Goal: Check status: Check status

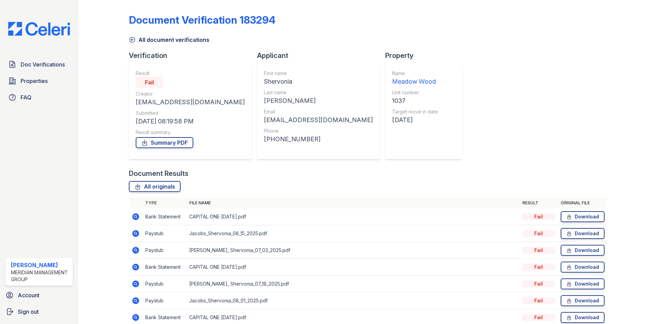
scroll to position [32, 0]
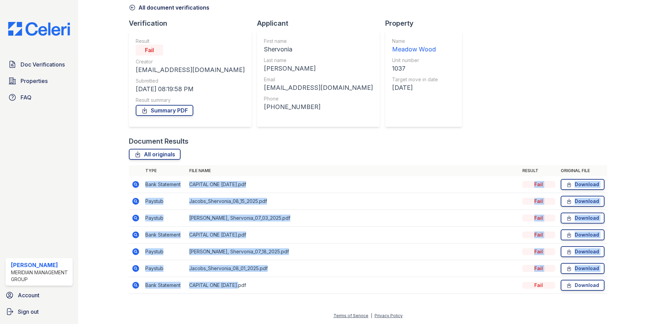
drag, startPoint x: 242, startPoint y: 285, endPoint x: 132, endPoint y: 179, distance: 152.4
click at [131, 178] on tbody "Bank Statement CAPITAL ONE MAY 2025.pdf Fail Download Paystub Jacobs_Shervonia_…" at bounding box center [368, 235] width 478 height 118
drag, startPoint x: 544, startPoint y: 286, endPoint x: 205, endPoint y: 280, distance: 340.0
click at [205, 284] on tr "Bank Statement CAPITAL ONE JUN 2024.pdf Fail Download" at bounding box center [368, 285] width 478 height 17
click at [133, 184] on icon at bounding box center [135, 184] width 7 height 7
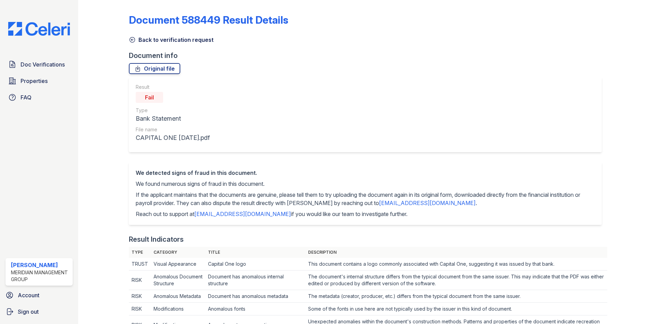
scroll to position [69, 0]
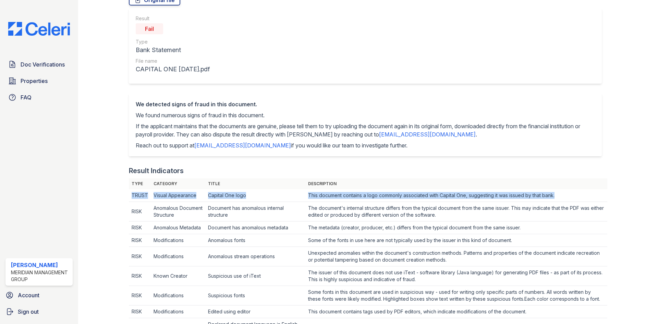
drag, startPoint x: 133, startPoint y: 195, endPoint x: 542, endPoint y: 196, distance: 409.5
click at [542, 196] on tr "TRUST Visual Appearance Capital One logo This document contains a logo commonly…" at bounding box center [368, 195] width 478 height 13
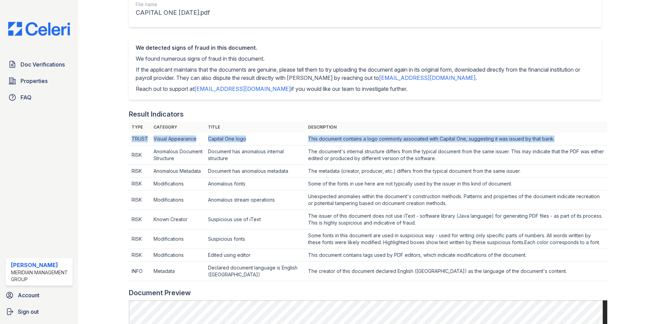
scroll to position [137, 0]
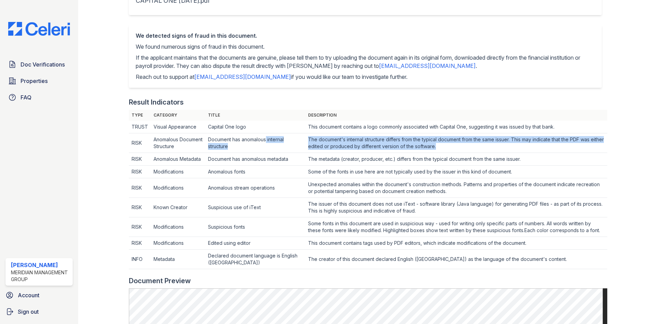
drag, startPoint x: 287, startPoint y: 138, endPoint x: 440, endPoint y: 152, distance: 153.4
click at [440, 152] on tr "RISK Anomalous Document Structure Document has anomalous internal structure The…" at bounding box center [368, 143] width 478 height 20
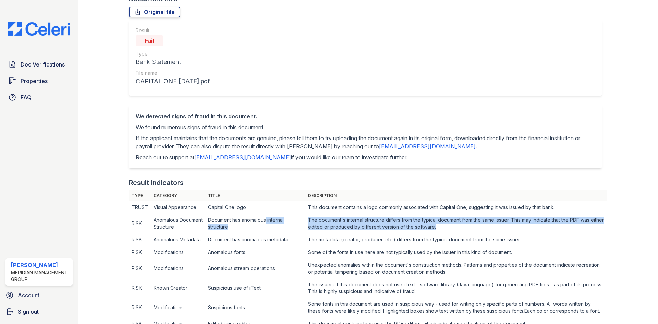
scroll to position [0, 0]
